Goal: Task Accomplishment & Management: Manage account settings

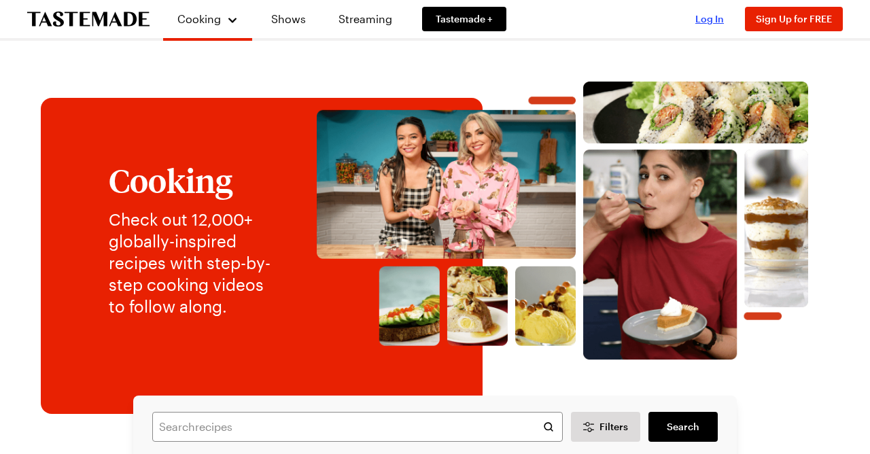
click at [706, 19] on span "Log In" at bounding box center [709, 19] width 29 height 12
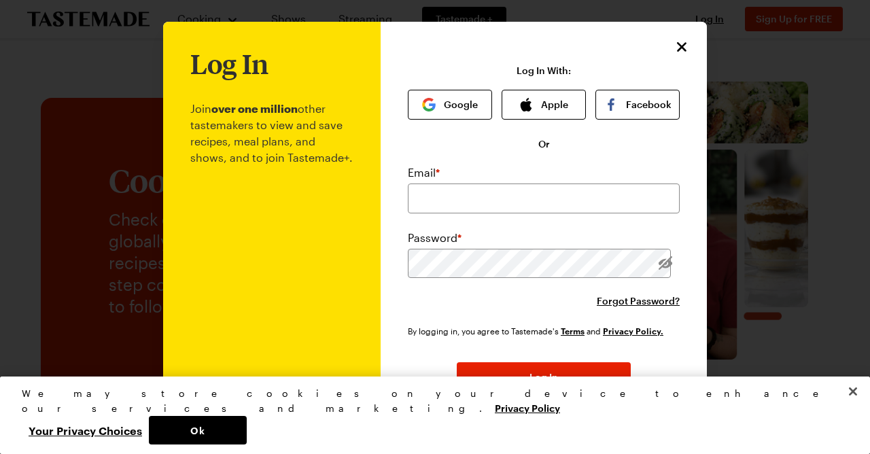
click at [453, 93] on button "Google" at bounding box center [450, 105] width 84 height 30
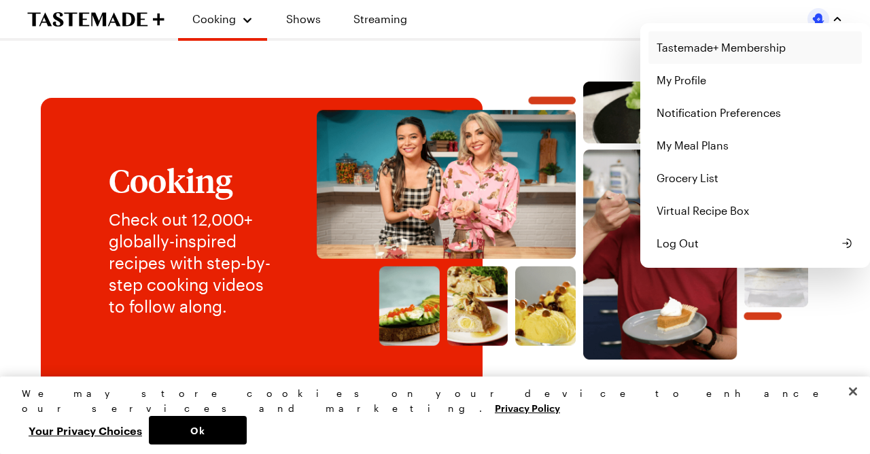
click at [759, 48] on link "Tastemade+ Membership" at bounding box center [754, 47] width 213 height 33
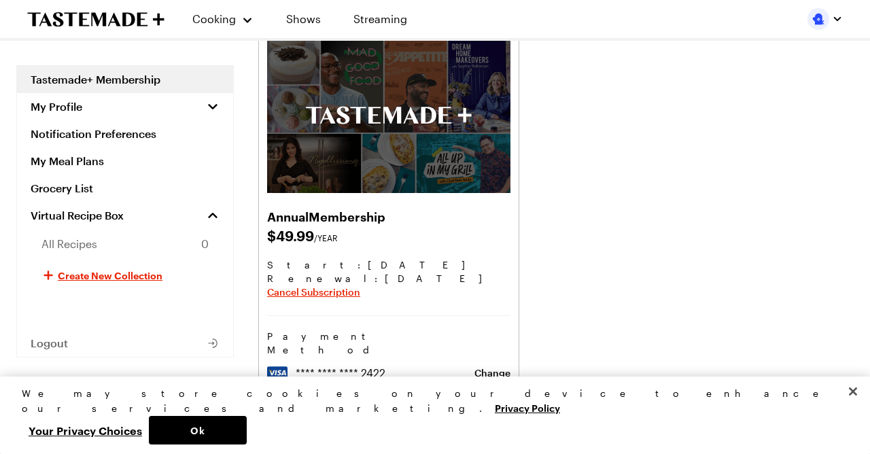
scroll to position [93, 0]
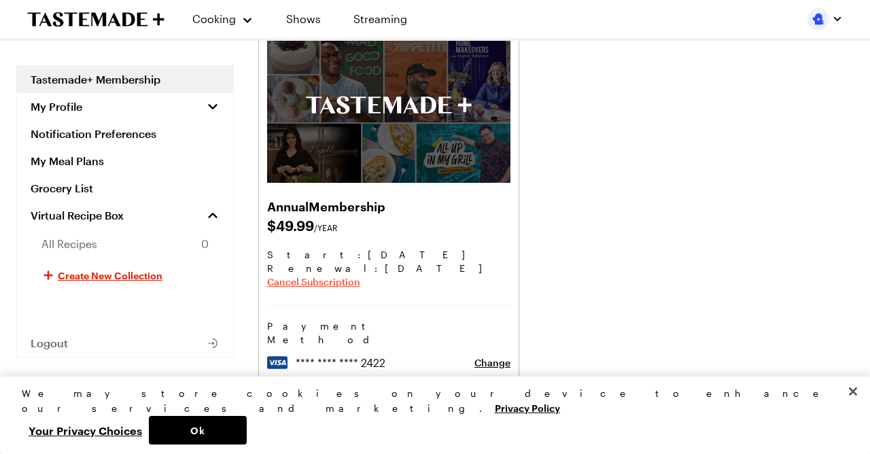
click at [292, 282] on span "Cancel Subscription" at bounding box center [313, 282] width 93 height 14
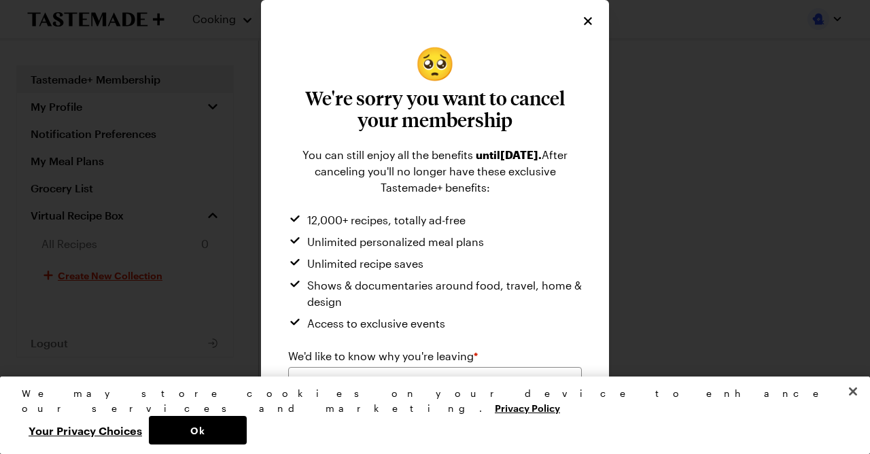
click at [540, 390] on div "Please select an option" at bounding box center [425, 382] width 258 height 16
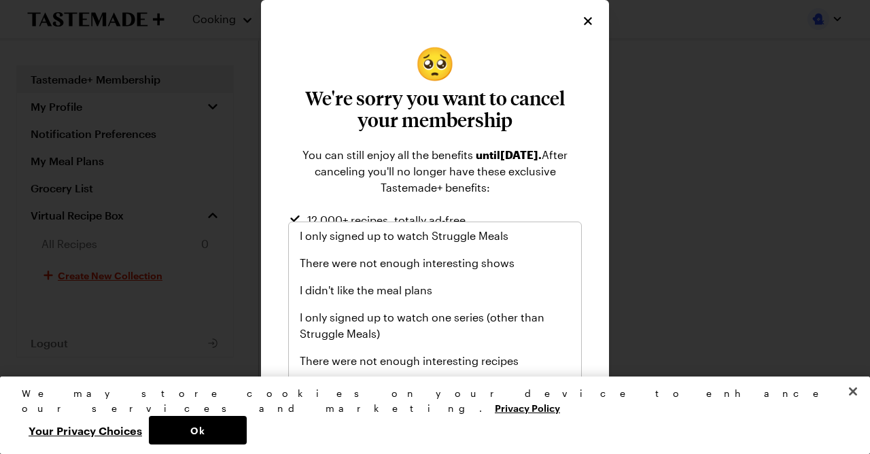
click at [479, 265] on span "There were not enough interesting shows" at bounding box center [407, 263] width 215 height 16
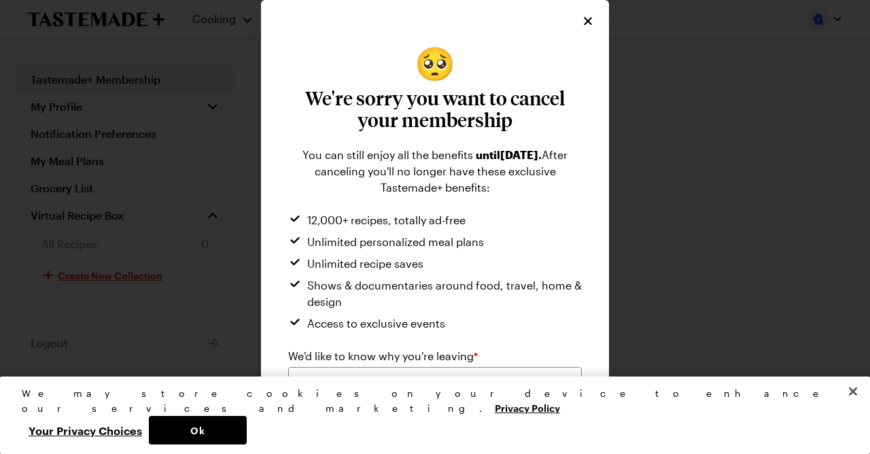
click at [529, 390] on div "There were not enough interesting shows" at bounding box center [425, 382] width 258 height 16
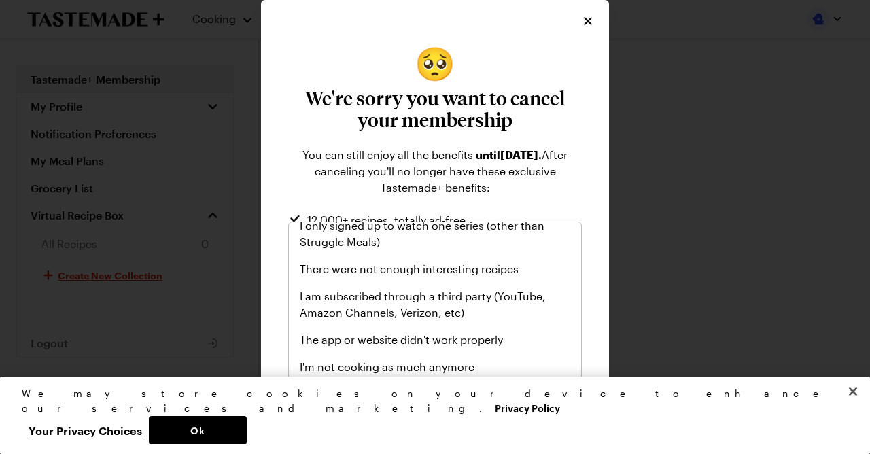
scroll to position [94, 0]
click at [494, 275] on span "There were not enough interesting recipes" at bounding box center [409, 267] width 219 height 16
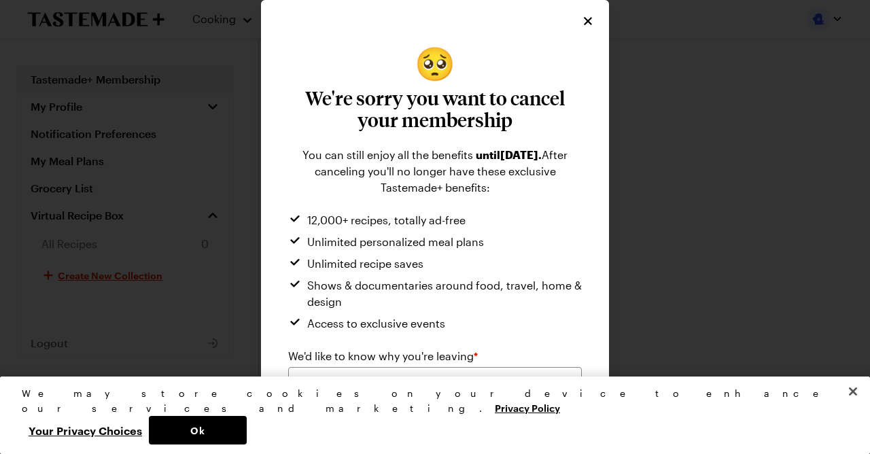
click at [519, 390] on div "There were not enough interesting recipes" at bounding box center [425, 382] width 258 height 16
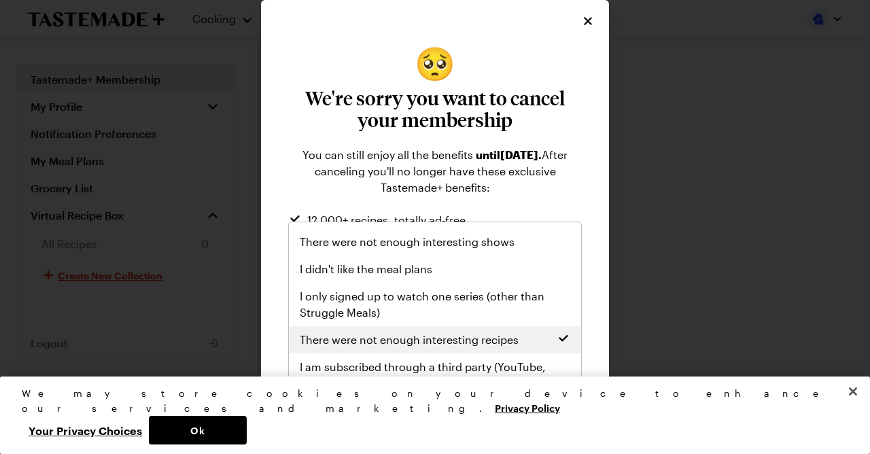
scroll to position [0, 0]
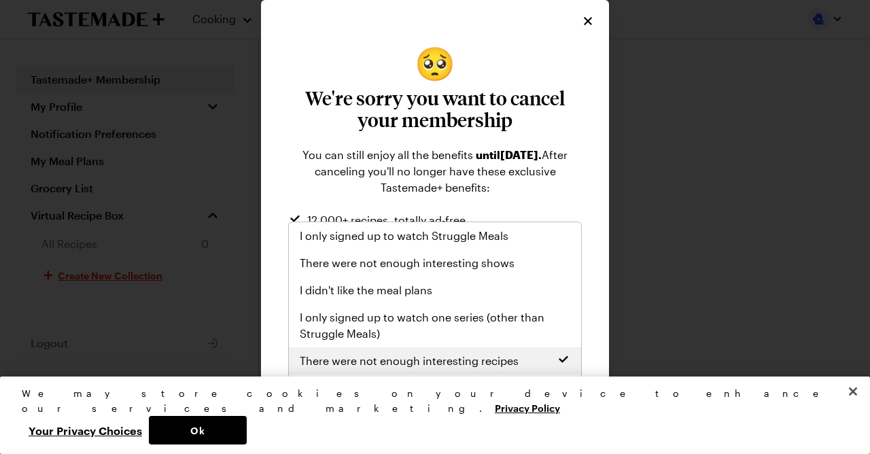
click at [502, 257] on span "There were not enough interesting shows" at bounding box center [407, 263] width 215 height 16
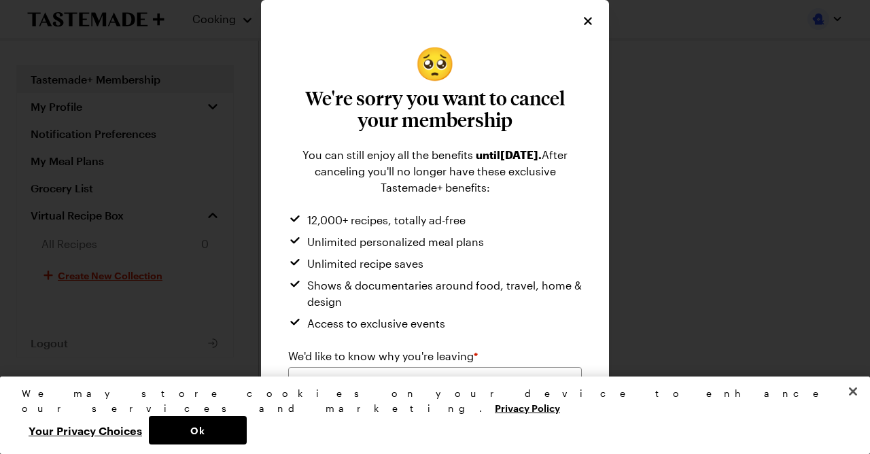
click at [518, 446] on span "Submit" at bounding box center [509, 439] width 33 height 14
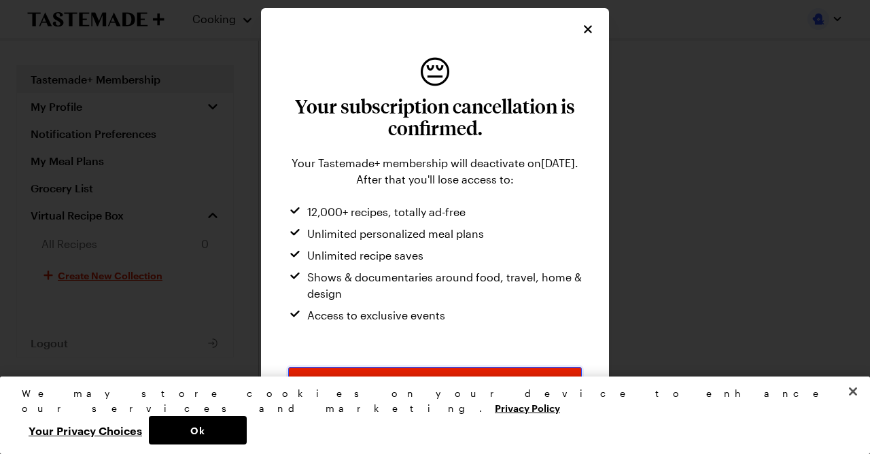
click at [460, 397] on button "Continue" at bounding box center [435, 382] width 294 height 30
